Goal: Transaction & Acquisition: Purchase product/service

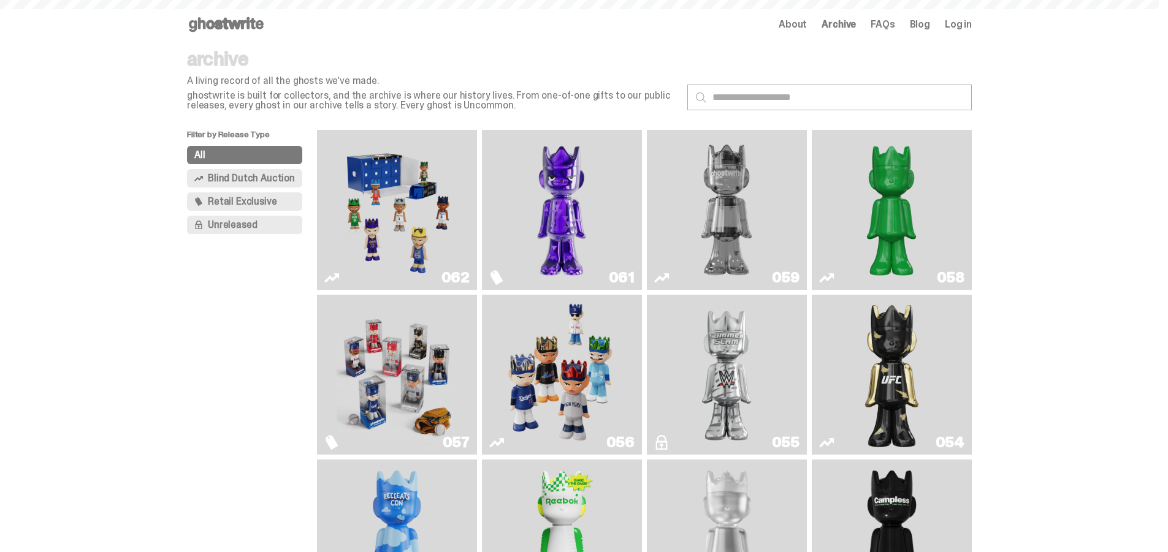
click at [385, 235] on img "Game Face (2025)" at bounding box center [397, 210] width 120 height 150
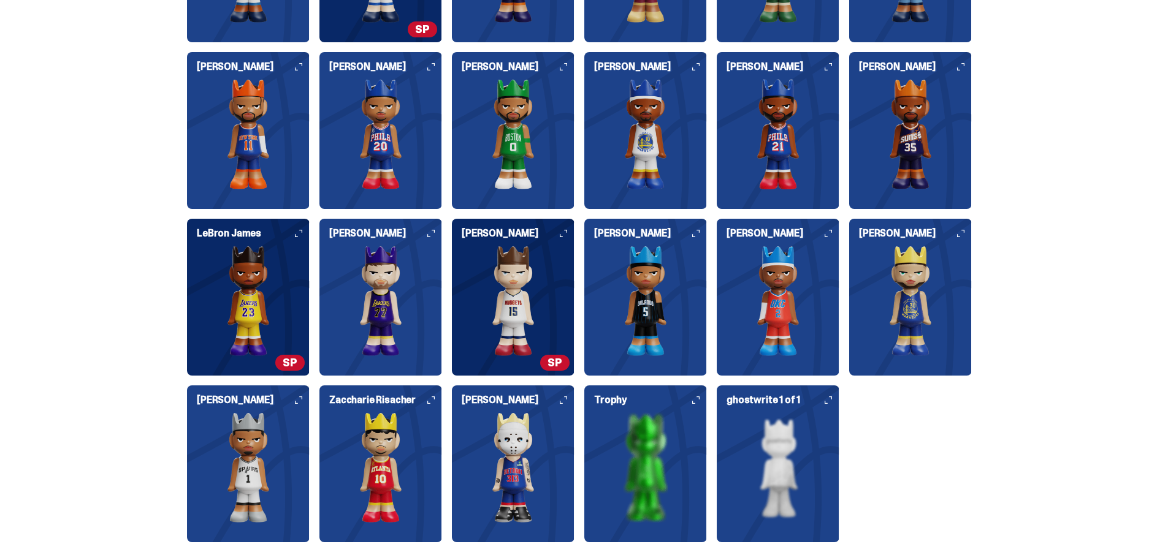
scroll to position [3249, 0]
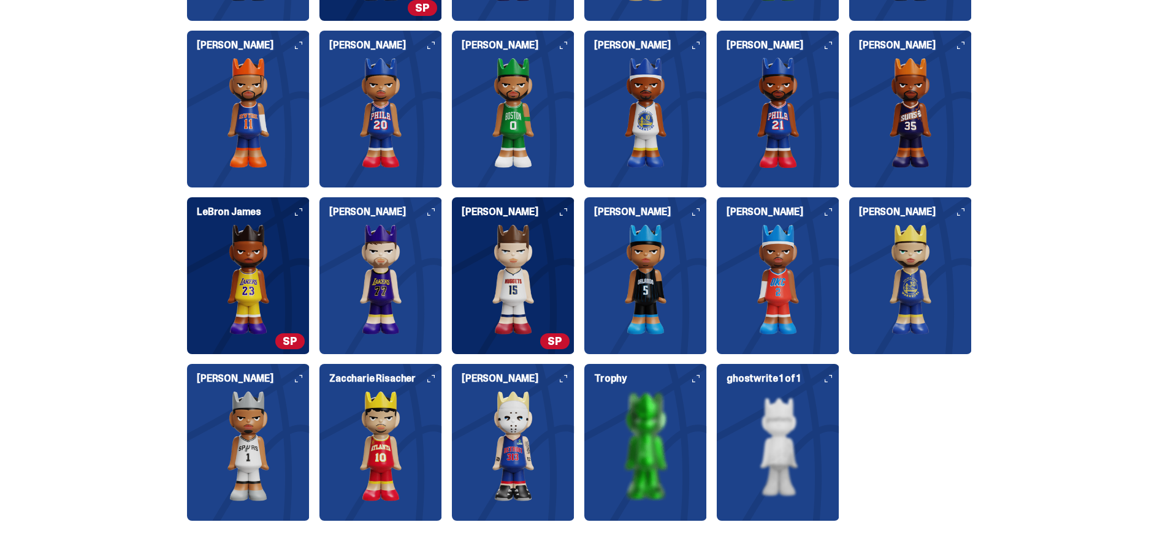
click at [282, 259] on img at bounding box center [248, 279] width 123 height 110
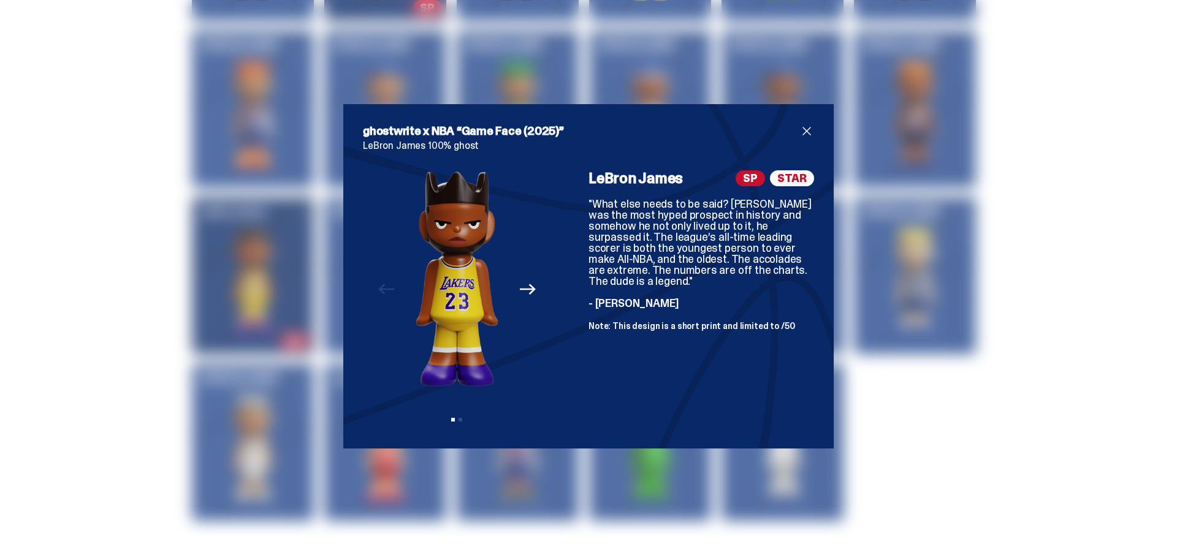
click at [802, 129] on span "close" at bounding box center [806, 131] width 15 height 15
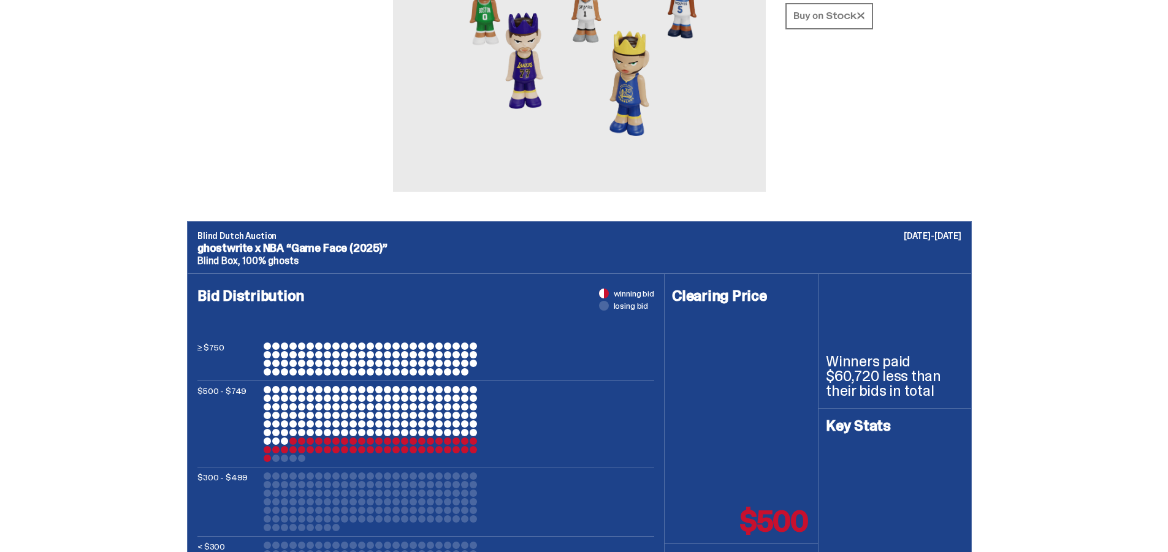
scroll to position [0, 0]
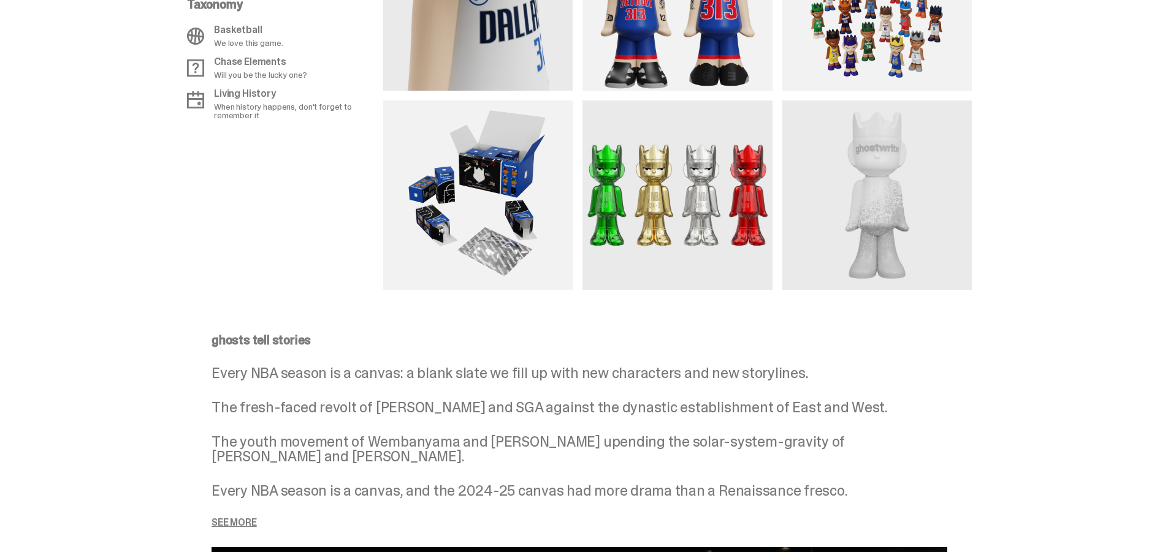
scroll to position [1282, 0]
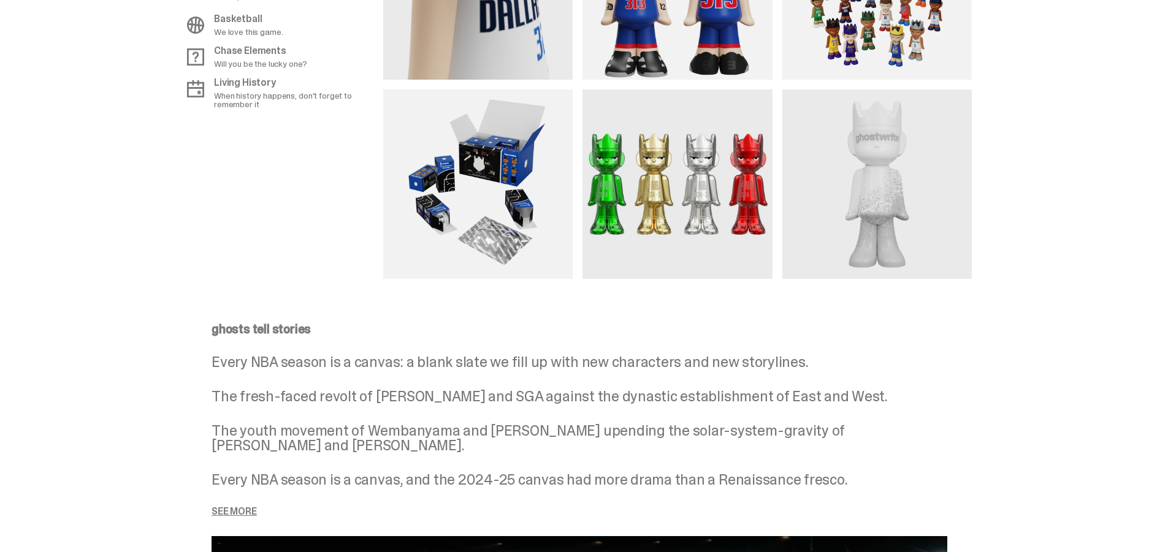
click at [720, 186] on img at bounding box center [676, 183] width 189 height 189
click at [742, 167] on img at bounding box center [676, 183] width 189 height 189
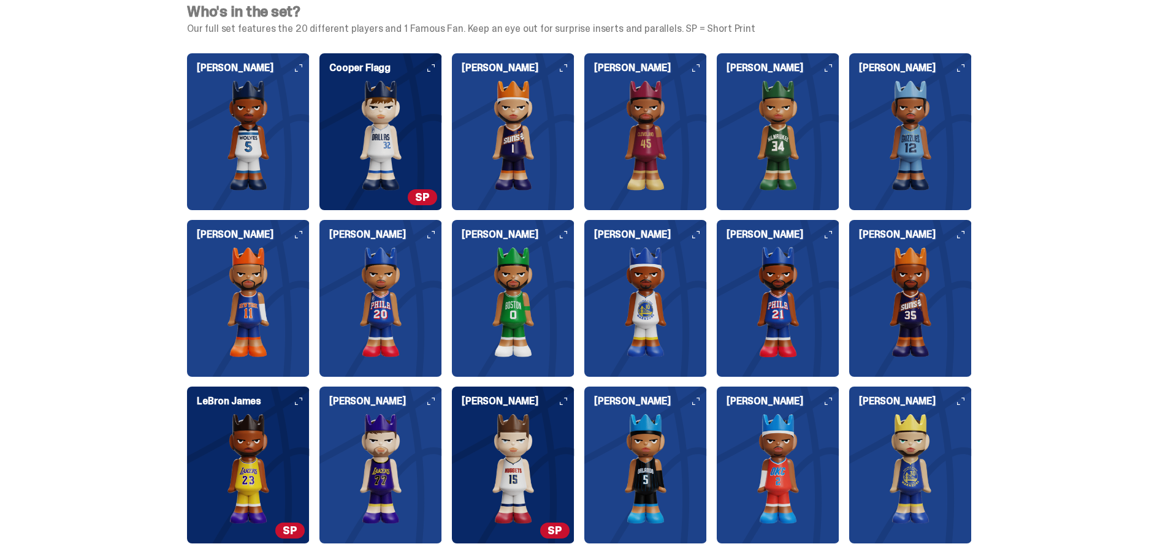
scroll to position [3366, 0]
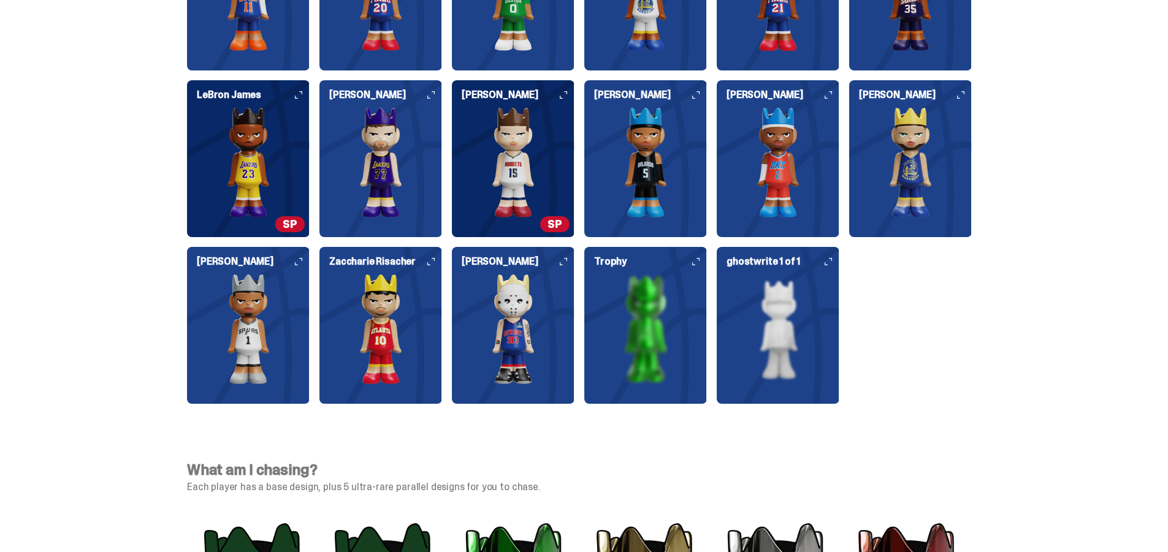
click at [64, 310] on div "Who's in the set? Our full set features the 20 different players and 1 Famous F…" at bounding box center [579, 58] width 1159 height 750
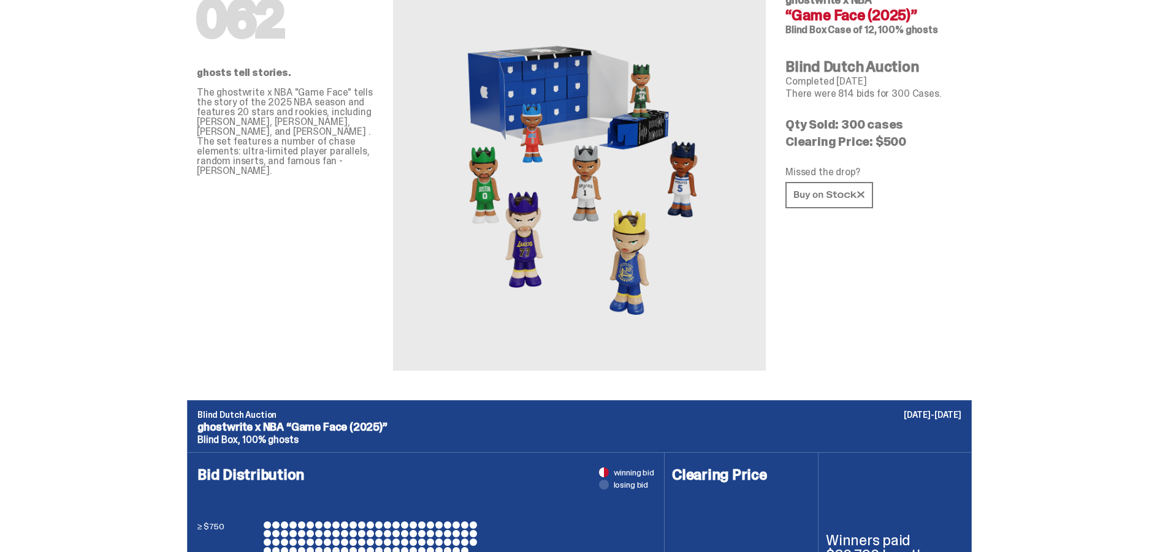
scroll to position [0, 0]
